Goal: Information Seeking & Learning: Learn about a topic

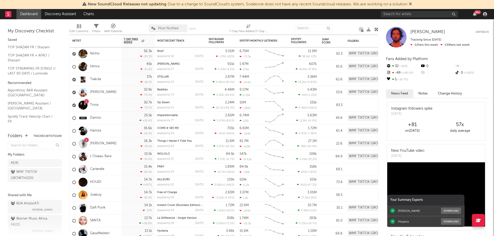
drag, startPoint x: 0, startPoint y: 0, endPoint x: 483, endPoint y: 154, distance: 506.5
click at [483, 154] on div "Instagram followers [PERSON_NAME][DATE] +81 on [DATE] x daily average New YouTu…" at bounding box center [437, 168] width 103 height 135
click at [92, 105] on link "Trinix" at bounding box center [94, 105] width 8 height 4
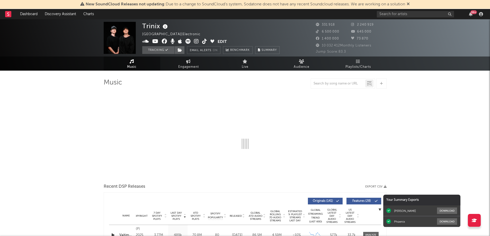
select select "6m"
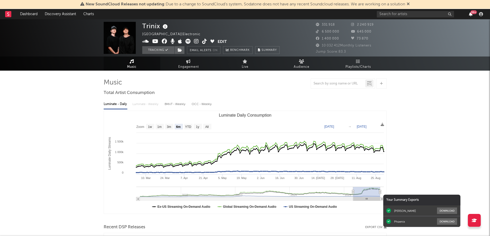
click at [471, 14] on icon "button" at bounding box center [471, 14] width 4 height 4
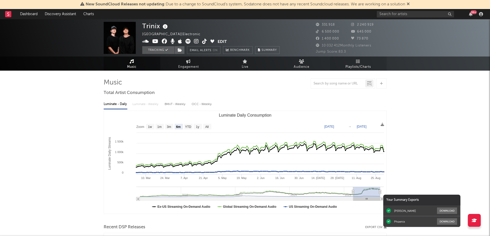
click at [358, 60] on icon at bounding box center [358, 61] width 4 height 4
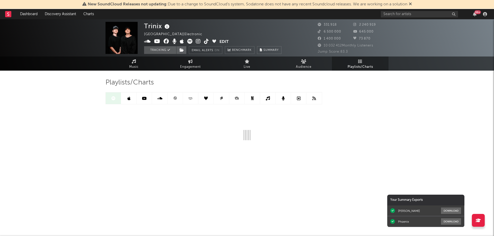
click at [175, 100] on icon at bounding box center [175, 98] width 4 height 4
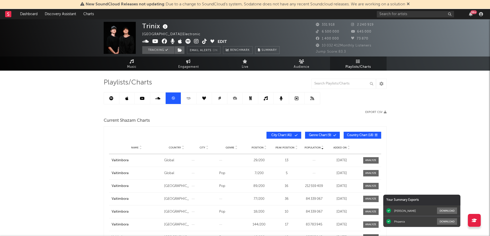
click at [111, 98] on icon at bounding box center [111, 98] width 4 height 4
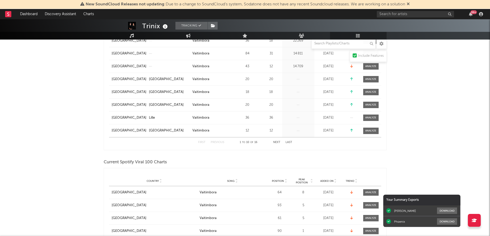
scroll to position [143, 0]
click at [327, 179] on span "Added On" at bounding box center [326, 180] width 13 height 3
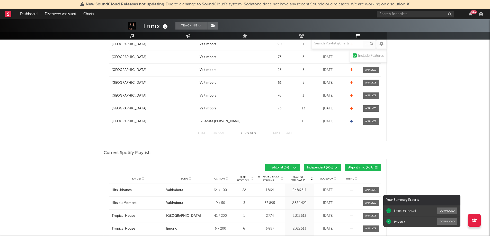
scroll to position [318, 0]
click at [327, 179] on span "Added On" at bounding box center [326, 178] width 13 height 3
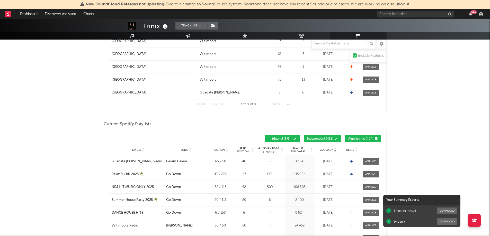
scroll to position [348, 0]
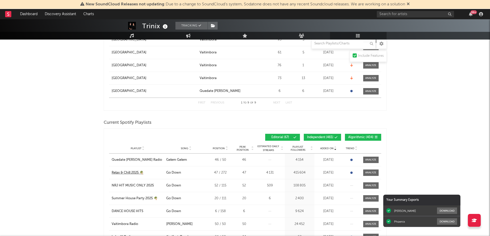
click at [132, 172] on div "Relax & Chill 2025 🌴" at bounding box center [128, 172] width 32 height 5
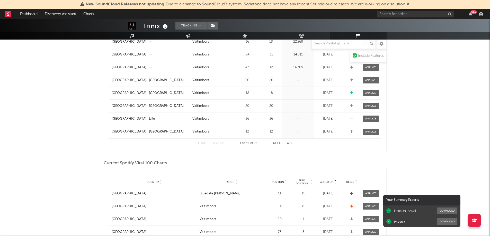
scroll to position [0, 0]
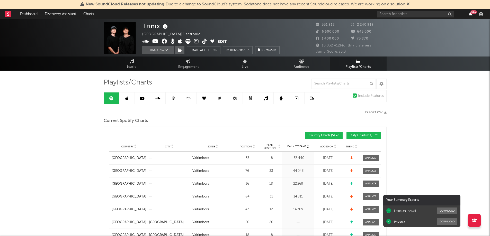
click at [470, 14] on icon "button" at bounding box center [471, 14] width 4 height 4
click at [173, 99] on icon at bounding box center [172, 98] width 3 height 3
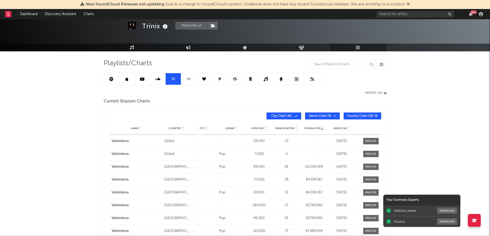
scroll to position [20, 0]
click at [336, 127] on span "Added On" at bounding box center [339, 128] width 13 height 3
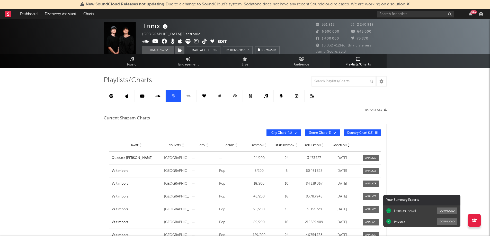
scroll to position [0, 0]
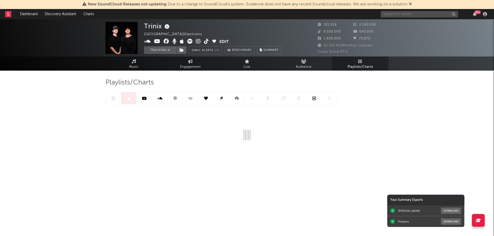
click at [396, 14] on input "text" at bounding box center [419, 14] width 77 height 6
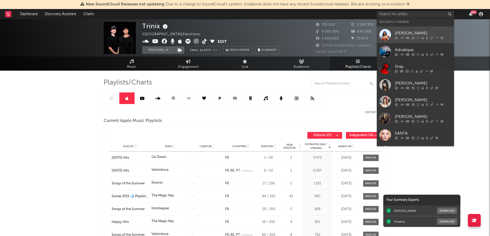
click at [399, 34] on div "[PERSON_NAME]" at bounding box center [423, 33] width 57 height 6
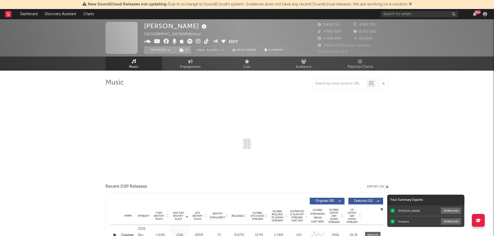
select select "6m"
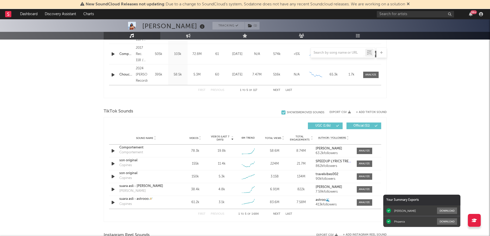
scroll to position [283, 0]
click at [363, 150] on div at bounding box center [364, 151] width 11 height 4
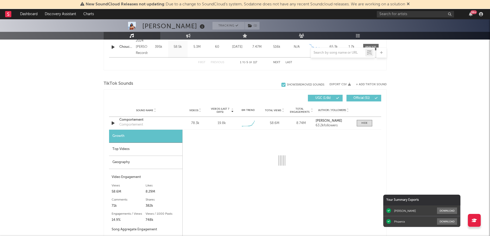
scroll to position [312, 0]
click at [131, 146] on div "Top Videos" at bounding box center [145, 149] width 73 height 13
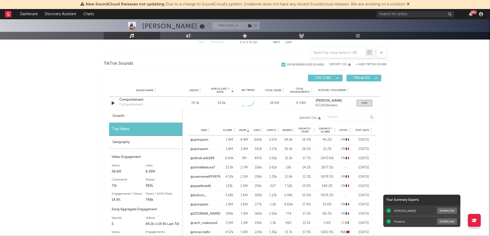
scroll to position [332, 0]
click at [362, 131] on span "Post Date" at bounding box center [362, 130] width 14 height 3
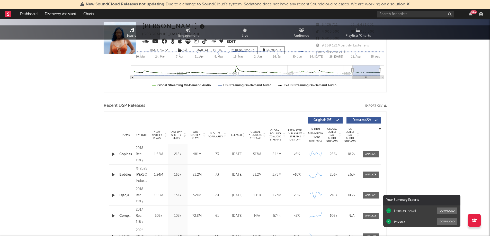
scroll to position [0, 0]
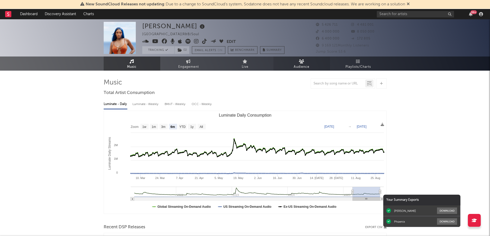
click at [301, 66] on span "Audience" at bounding box center [302, 67] width 16 height 6
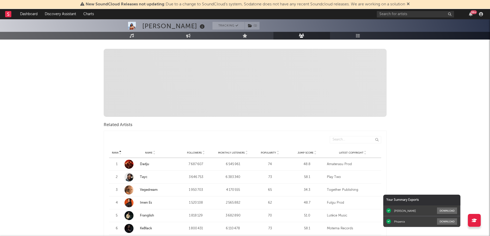
scroll to position [98, 0]
drag, startPoint x: 198, startPoint y: 85, endPoint x: 110, endPoint y: 77, distance: 88.6
click at [110, 77] on span "Discovered On Show more Playlist Description Playlist Description Playlist Desc…" at bounding box center [245, 83] width 283 height 68
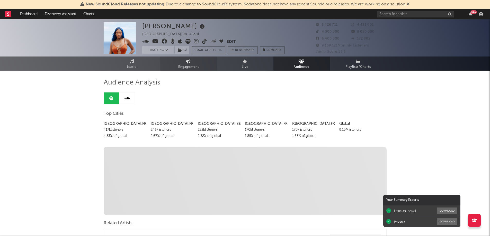
click at [192, 67] on span "Engagement" at bounding box center [188, 67] width 21 height 6
select select "1w"
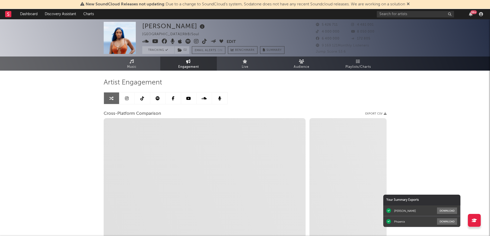
click at [142, 97] on icon at bounding box center [142, 98] width 4 height 4
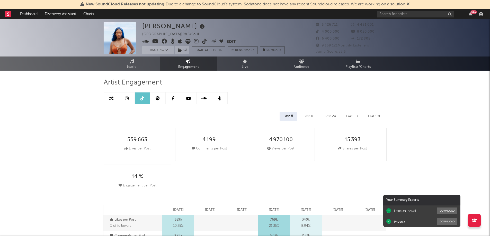
select select "6m"
click at [111, 99] on icon at bounding box center [111, 98] width 4 height 4
select select "1m"
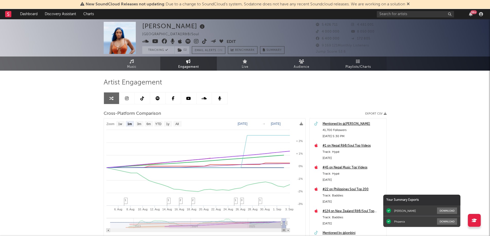
click at [355, 63] on link "Playlists/Charts" at bounding box center [358, 64] width 57 height 14
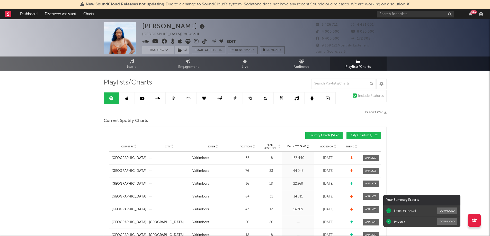
click at [326, 146] on span "Added On" at bounding box center [326, 146] width 13 height 3
click at [331, 146] on span "Added On" at bounding box center [326, 146] width 13 height 3
click at [350, 134] on span "City Charts ( 24 )" at bounding box center [362, 135] width 24 height 3
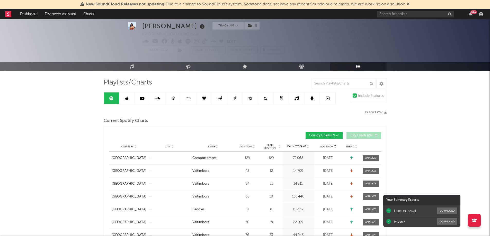
scroll to position [15, 0]
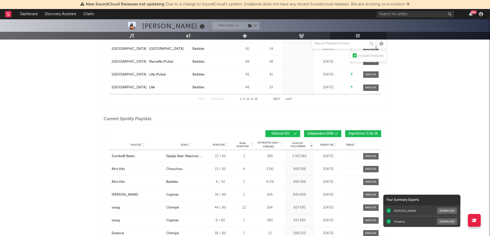
scroll to position [187, 0]
click at [324, 141] on div "Playlist City Song Position Peak Position Estimated Daily Streams Playlist Foll…" at bounding box center [245, 145] width 272 height 10
click at [324, 144] on span "Added On" at bounding box center [326, 144] width 13 height 3
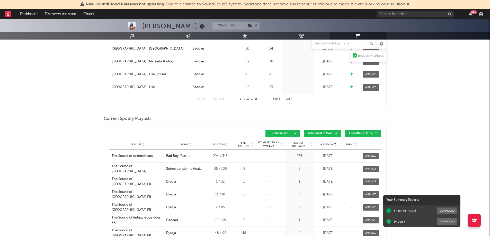
click at [324, 144] on span "Added On" at bounding box center [326, 144] width 13 height 3
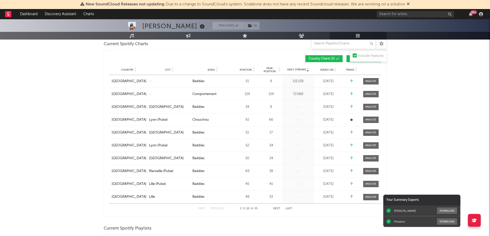
scroll to position [0, 0]
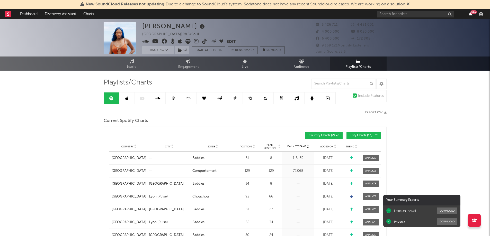
click at [471, 14] on icon "button" at bounding box center [471, 14] width 4 height 4
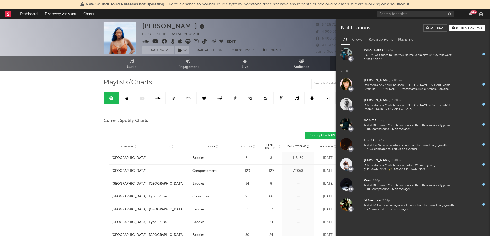
scroll to position [152, 0]
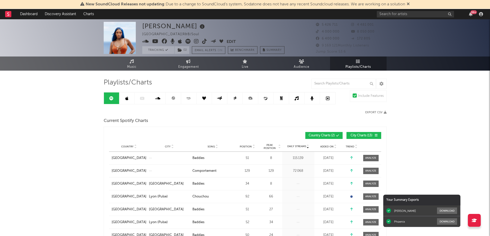
click at [470, 15] on icon "button" at bounding box center [471, 14] width 4 height 4
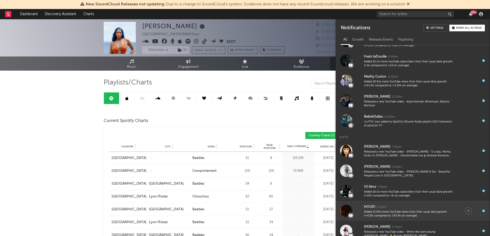
scroll to position [83, 0]
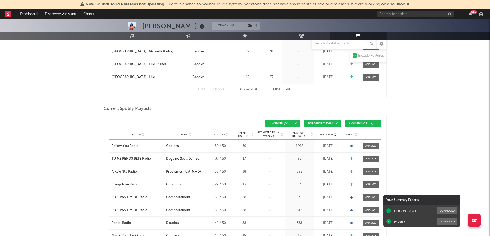
scroll to position [197, 0]
